Goal: Task Accomplishment & Management: Use online tool/utility

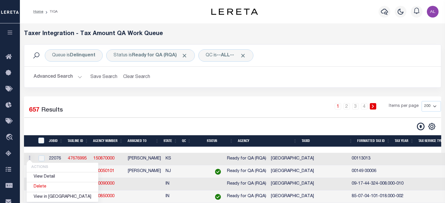
select select "200"
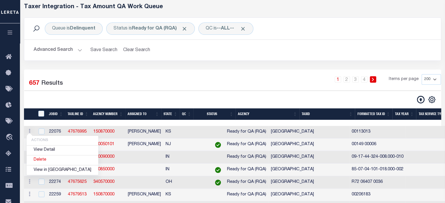
scroll to position [27, 0]
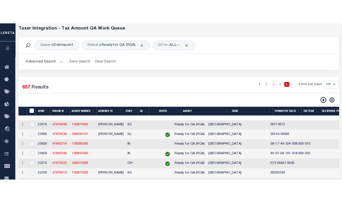
scroll to position [0, 0]
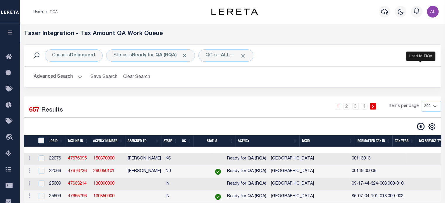
click at [419, 125] on icon at bounding box center [421, 127] width 8 height 8
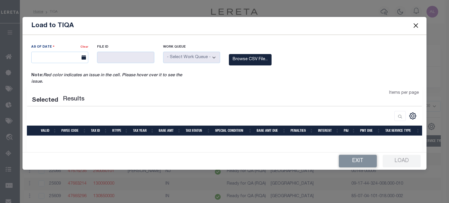
click at [84, 47] on div "As Of Date Clear File ID Work Queue Delinquent" at bounding box center [225, 94] width 404 height 118
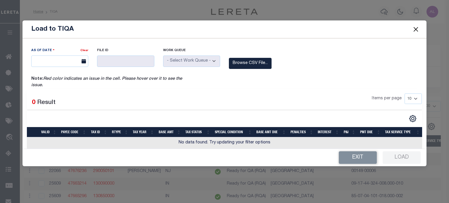
click at [84, 53] on div "Clear" at bounding box center [84, 51] width 8 height 8
click at [85, 51] on link "Clear" at bounding box center [84, 50] width 8 height 3
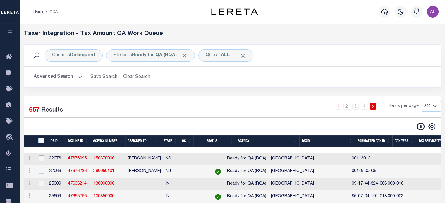
click at [42, 159] on input "checkbox" at bounding box center [42, 159] width 6 height 6
checkbox input "true"
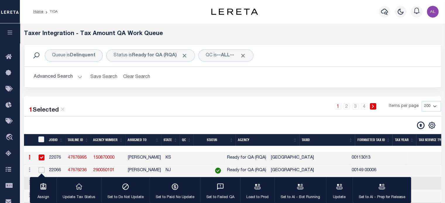
click at [42, 172] on input "checkbox" at bounding box center [42, 170] width 6 height 6
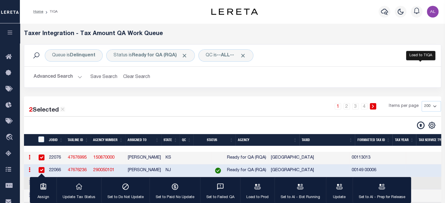
click at [418, 124] on icon at bounding box center [421, 126] width 8 height 8
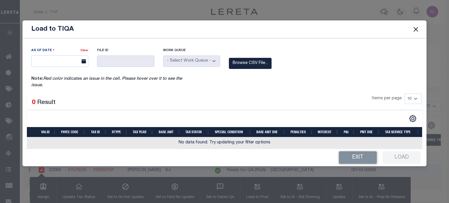
click at [82, 61] on icon at bounding box center [84, 61] width 4 height 4
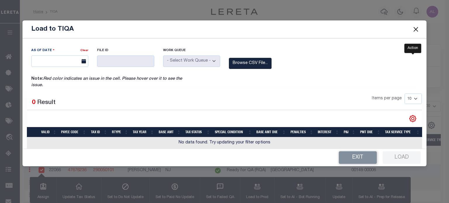
click at [411, 117] on icon "" at bounding box center [413, 119] width 8 height 8
click at [420, 30] on span at bounding box center [415, 29] width 22 height 16
click at [415, 31] on button "Close" at bounding box center [416, 29] width 8 height 8
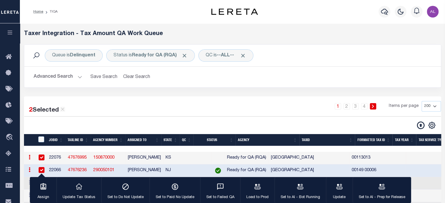
click at [41, 169] on input "checkbox" at bounding box center [42, 170] width 6 height 6
checkbox input "false"
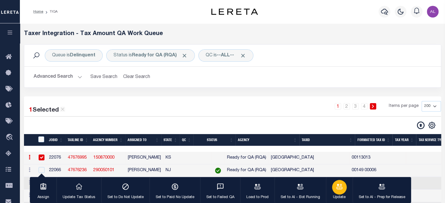
click at [339, 189] on icon "button" at bounding box center [339, 186] width 6 height 5
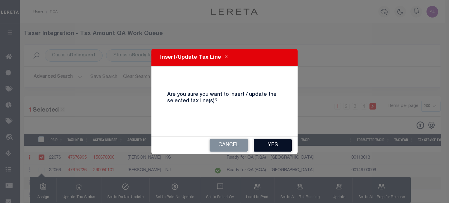
click at [271, 147] on button "Yes" at bounding box center [273, 145] width 38 height 13
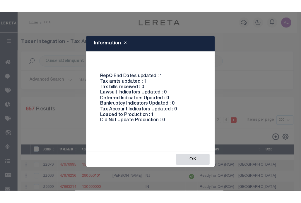
scroll to position [178, 0]
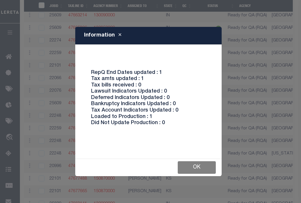
click at [192, 162] on button "Ok" at bounding box center [196, 167] width 38 height 13
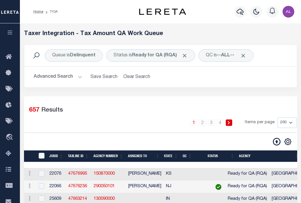
scroll to position [78, 0]
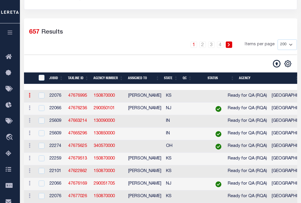
click at [28, 94] on link at bounding box center [29, 96] width 6 height 5
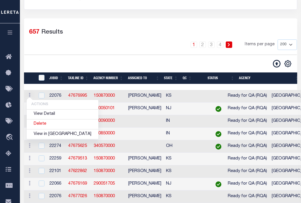
click at [115, 60] on div "CSV Export Selected Print Show Filter Show Search Columns 0: 1: TaxID 2: JobID …" at bounding box center [160, 64] width 272 height 8
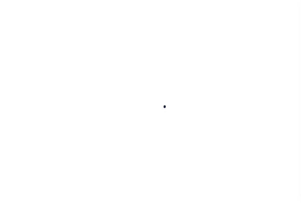
select select "200"
